Goal: Task Accomplishment & Management: Complete application form

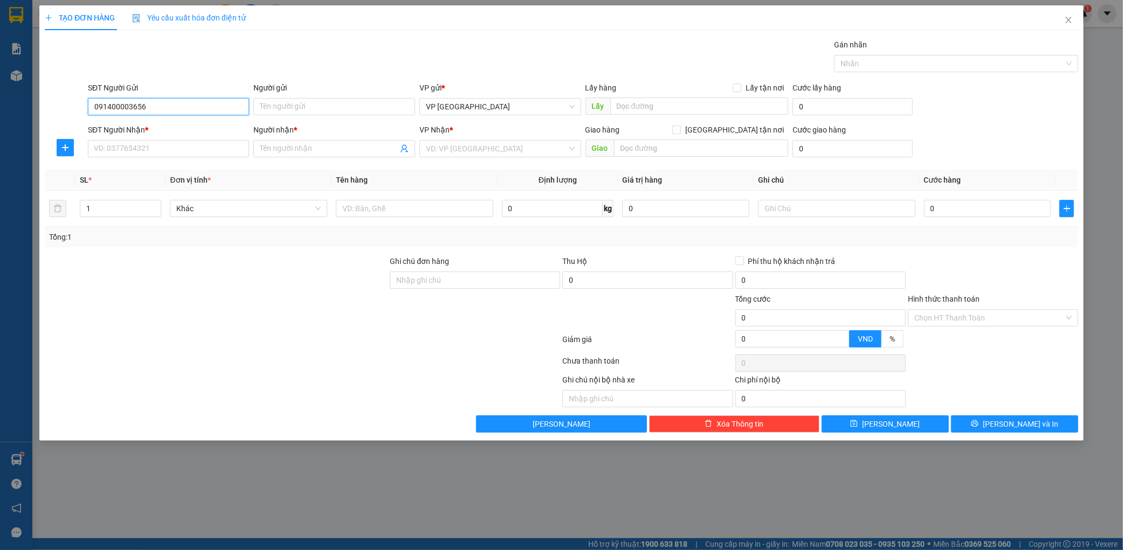
click at [127, 100] on input "091400003656" at bounding box center [169, 106] width 162 height 17
type input "091400003656"
click at [156, 149] on input "SĐT Người Nhận *" at bounding box center [169, 148] width 162 height 17
click at [147, 170] on div "0386142913 - nga" at bounding box center [168, 170] width 149 height 12
type input "0386142913"
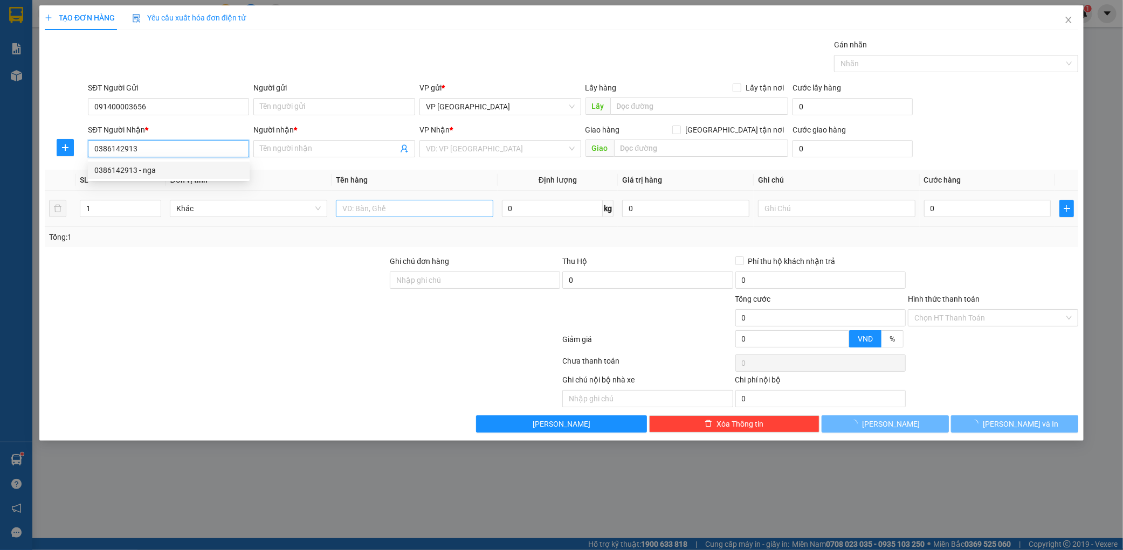
type input "nga"
type input "ka"
type input "0386142913"
click at [389, 205] on input "text" at bounding box center [414, 208] width 157 height 17
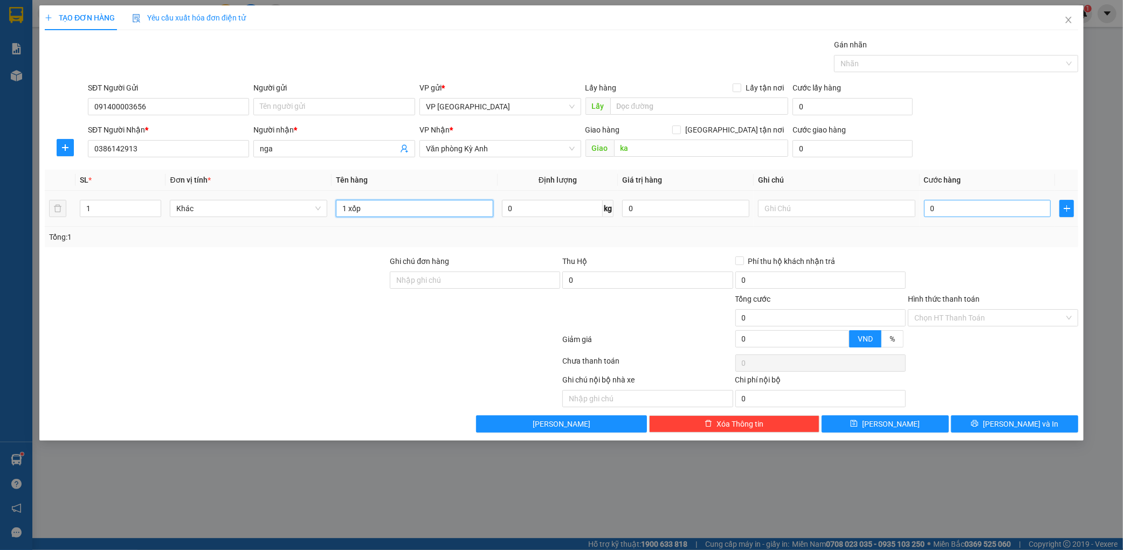
type input "1 xốp"
click at [961, 209] on input "0" at bounding box center [987, 208] width 127 height 17
type input "001"
type input "1"
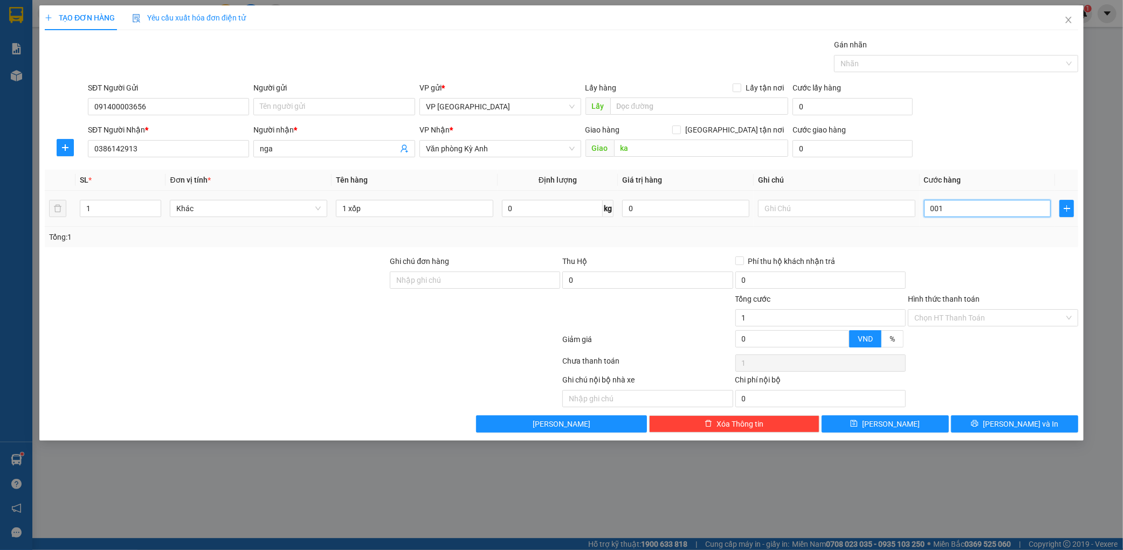
type input "0.015"
type input "15"
type input "00.150"
type input "150"
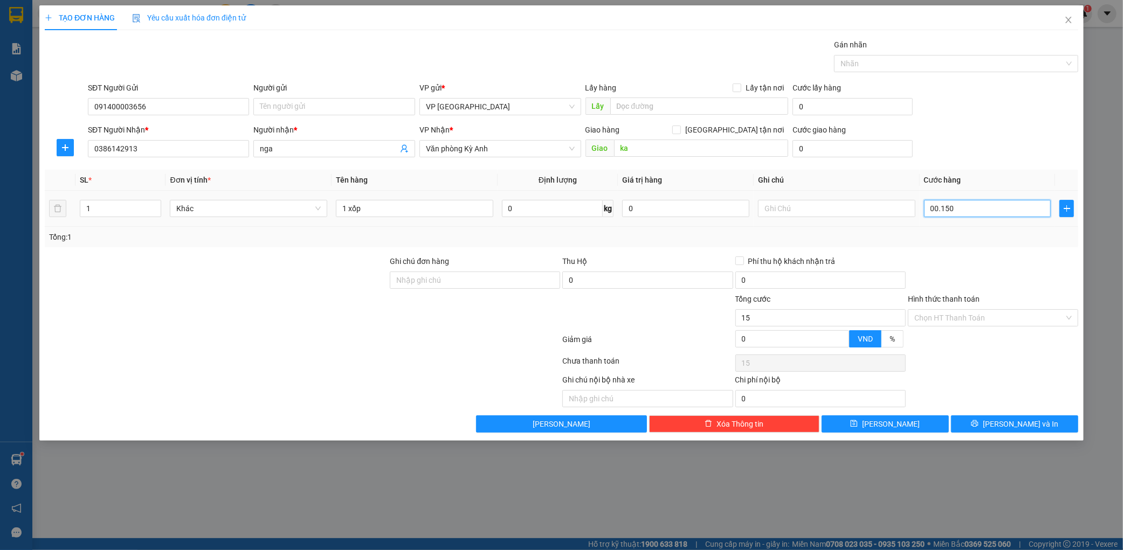
type input "150"
type input "0.001.500"
type input "1.500"
type input "000.015.000"
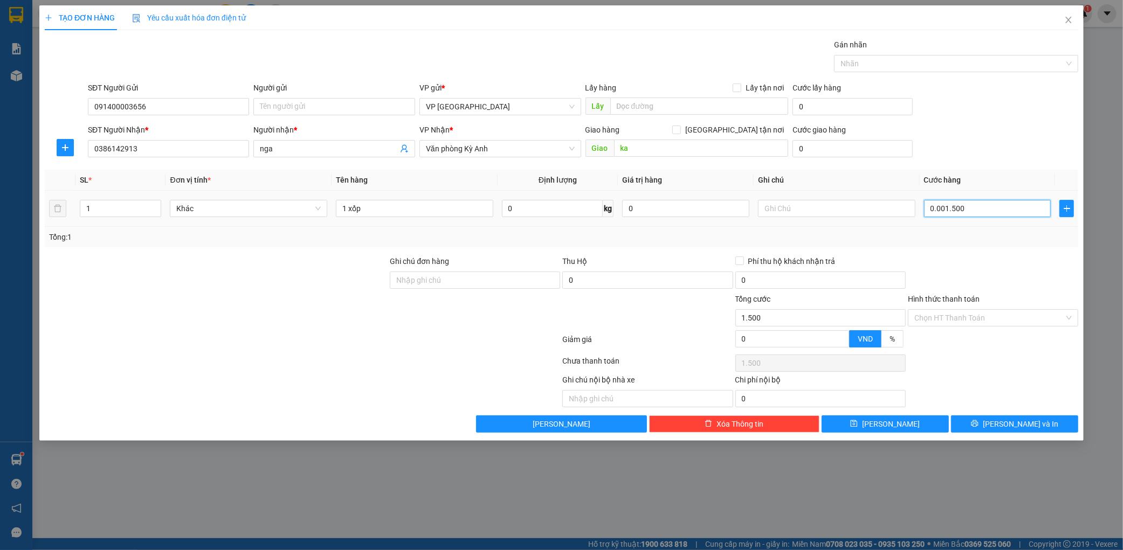
type input "15.000"
type input "00.000.150.000"
type input "150.000"
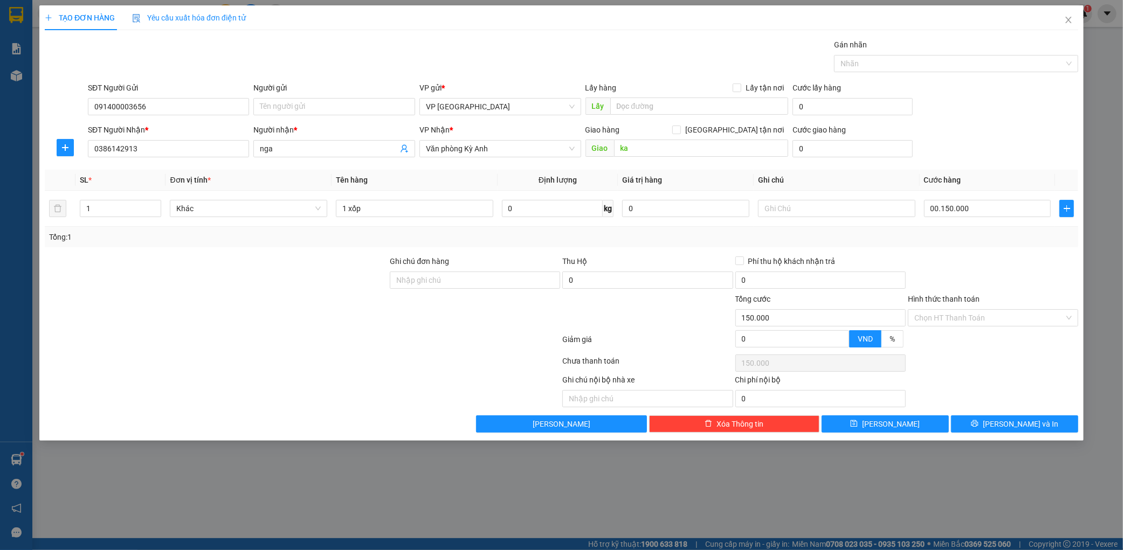
type input "150.000"
click at [998, 434] on div "TẠO ĐƠN HÀNG Yêu cầu xuất hóa đơn điện tử Transit Pickup Surcharge Ids Transit …" at bounding box center [561, 223] width 1044 height 436
click at [978, 427] on icon "printer" at bounding box center [975, 424] width 8 height 8
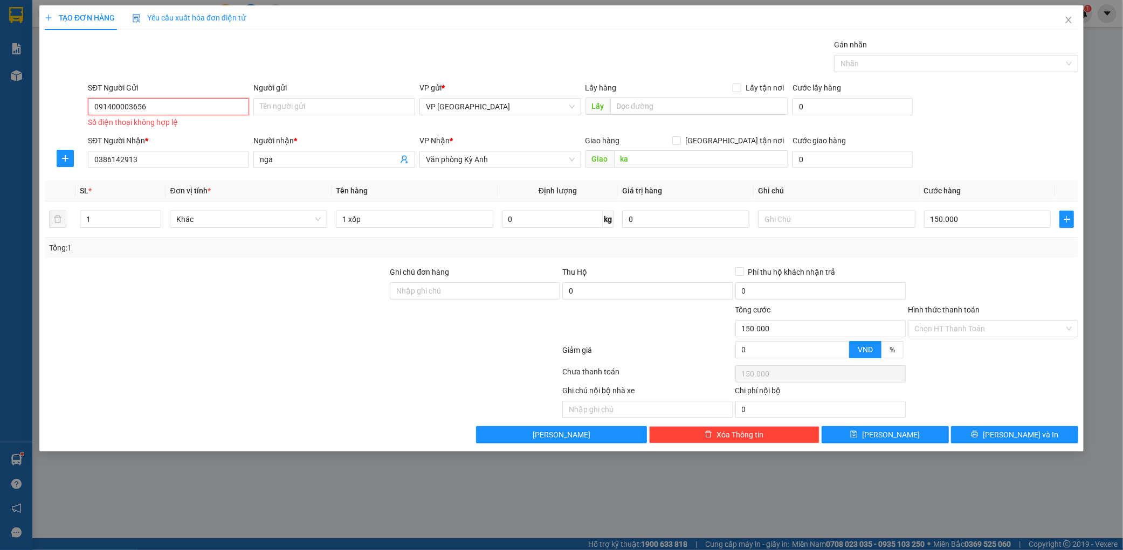
click at [154, 106] on input "091400003656" at bounding box center [169, 106] width 162 height 17
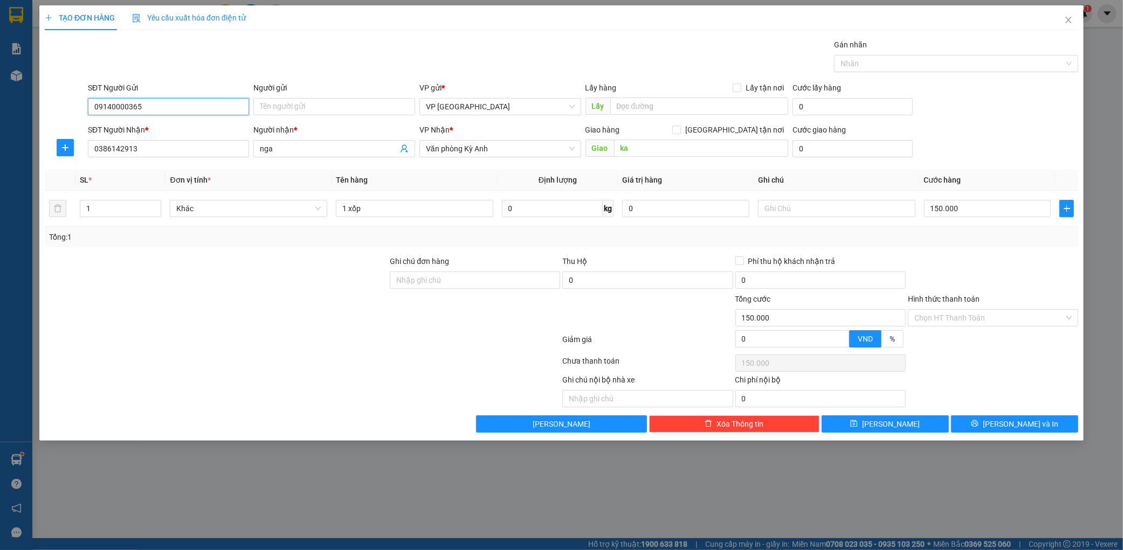
click at [119, 107] on input "09140000365" at bounding box center [169, 106] width 162 height 17
click at [169, 110] on input "0914000365" at bounding box center [169, 106] width 162 height 17
type input "09140003656"
drag, startPoint x: 1006, startPoint y: 419, endPoint x: 995, endPoint y: 408, distance: 16.0
click at [1007, 419] on span "[PERSON_NAME] và In" at bounding box center [1020, 424] width 75 height 12
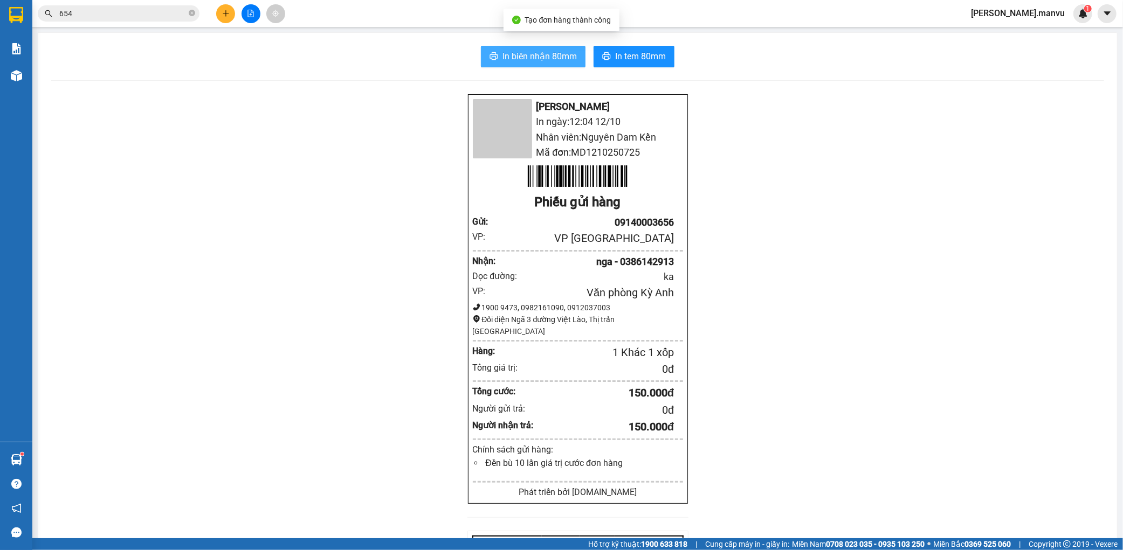
click at [516, 61] on span "In biên nhận 80mm" at bounding box center [539, 56] width 74 height 13
